Goal: Check status

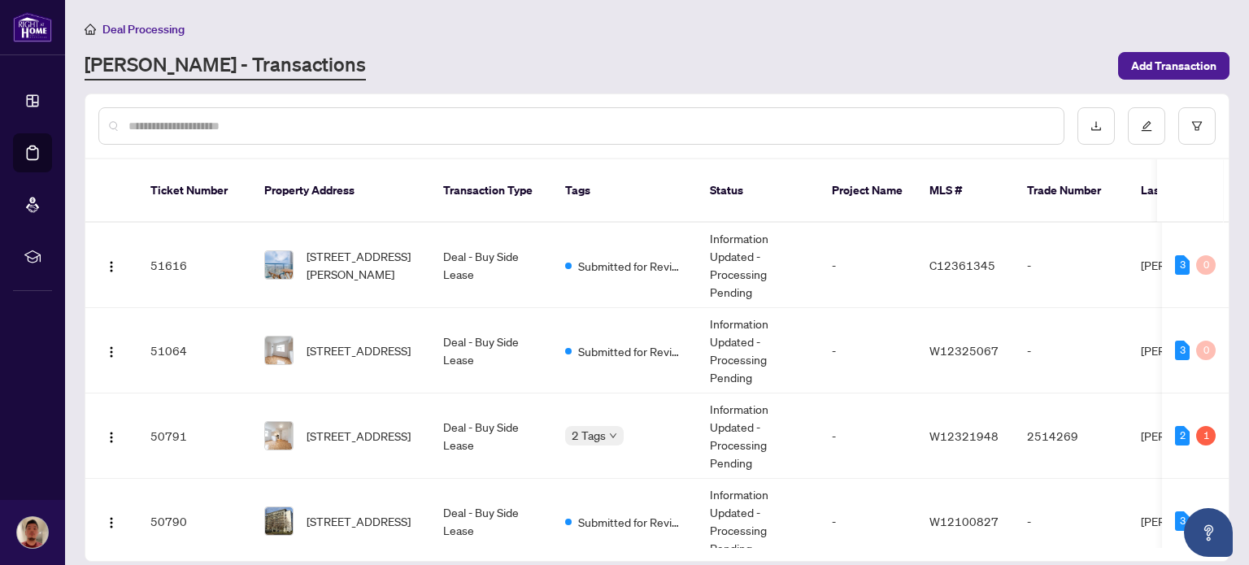
scroll to position [182, 0]
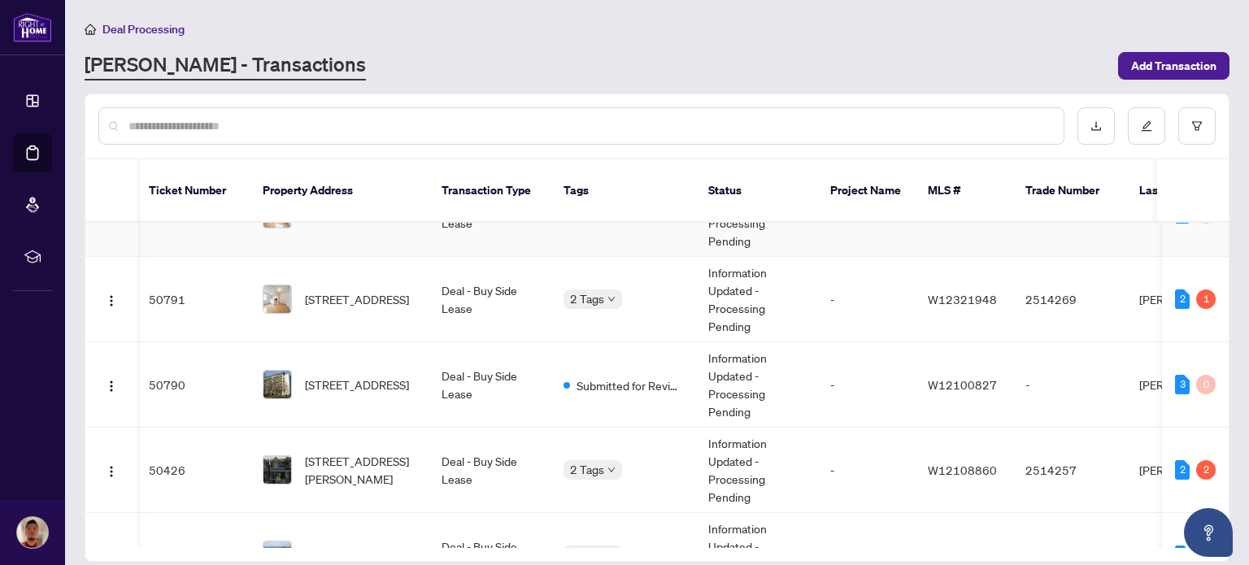
scroll to position [138, 2]
click at [394, 301] on td "[STREET_ADDRESS]" at bounding box center [339, 297] width 179 height 85
